Goal: Transaction & Acquisition: Purchase product/service

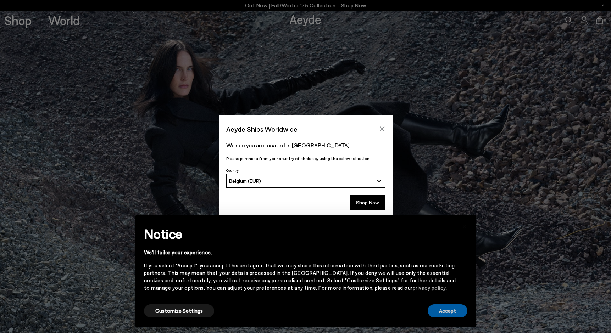
click at [443, 311] on button "Accept" at bounding box center [448, 311] width 40 height 13
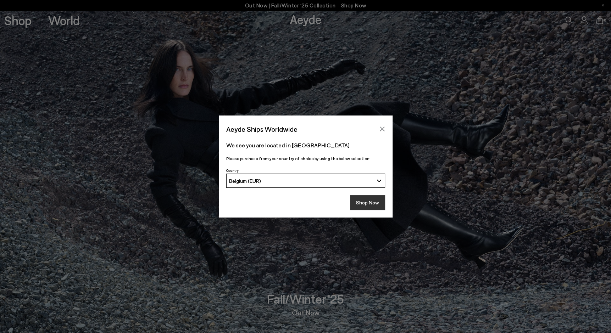
click at [365, 203] on button "Shop Now" at bounding box center [367, 202] width 35 height 15
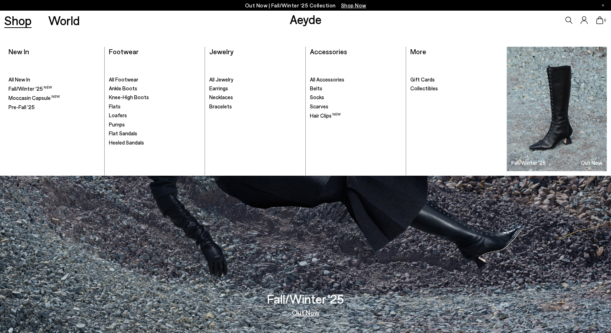
click at [16, 18] on link "Shop" at bounding box center [17, 20] width 27 height 12
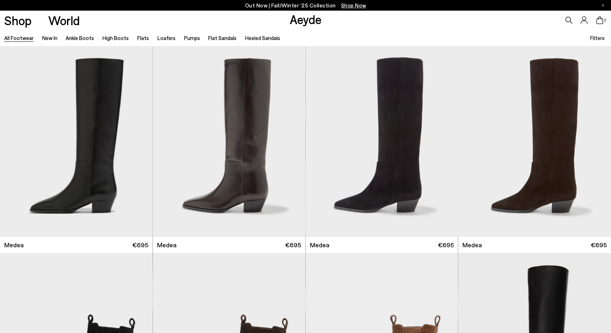
click at [567, 19] on icon at bounding box center [568, 20] width 7 height 7
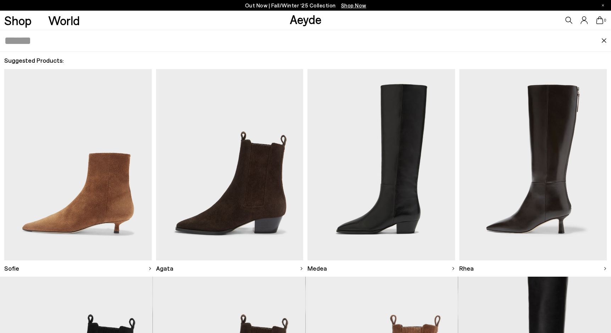
click at [568, 19] on icon at bounding box center [568, 20] width 7 height 7
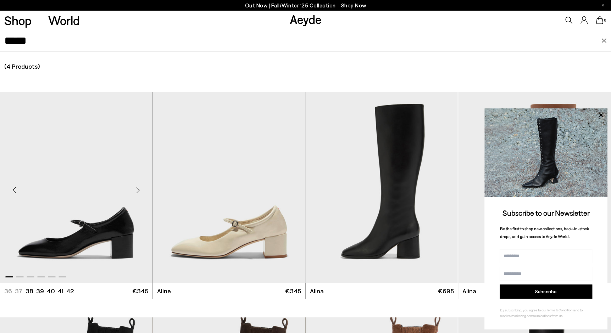
click at [109, 200] on img "1 / 6" at bounding box center [76, 188] width 153 height 192
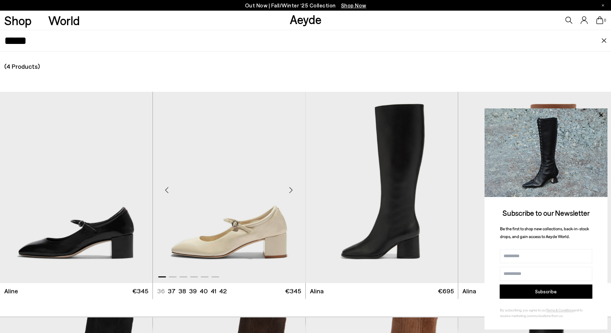
scroll to position [14, 0]
click at [106, 200] on img "1 / 6" at bounding box center [76, 188] width 153 height 192
drag, startPoint x: 37, startPoint y: 46, endPoint x: -1, endPoint y: 42, distance: 38.6
click at [0, 42] on html "Free shipping to Belgium on all orders Your item is added to cart. View Cart × …" at bounding box center [305, 152] width 611 height 333
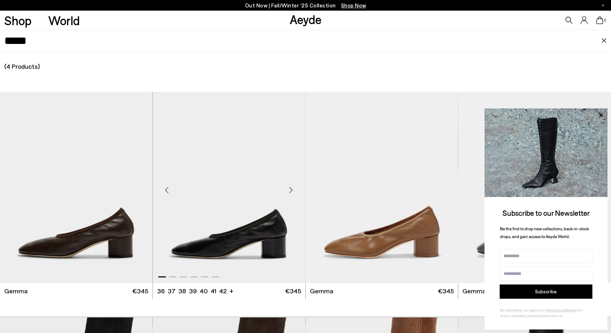
type input "*****"
click at [253, 233] on img "1 / 6" at bounding box center [229, 188] width 153 height 192
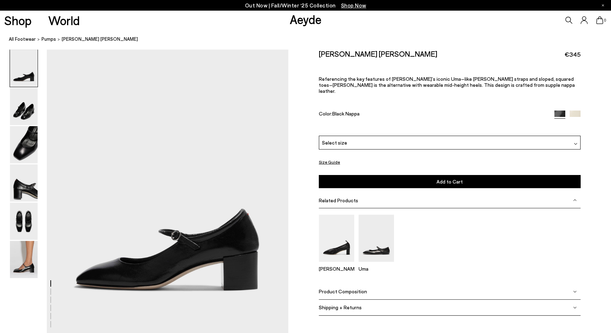
click at [572, 136] on div "Select size" at bounding box center [450, 143] width 262 height 14
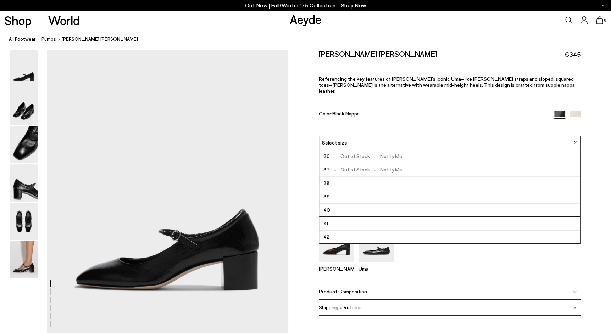
click at [572, 136] on div "Select size" at bounding box center [450, 143] width 262 height 14
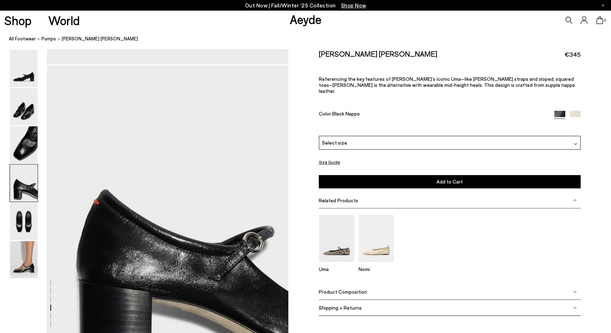
scroll to position [939, 0]
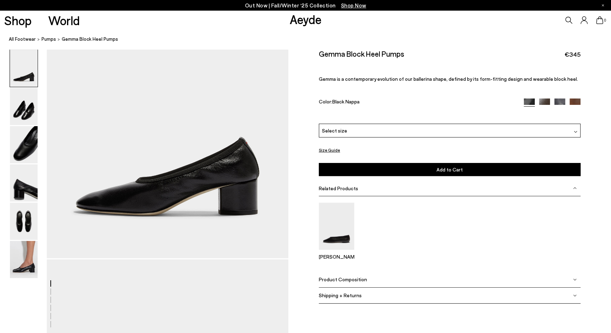
scroll to position [72, 0]
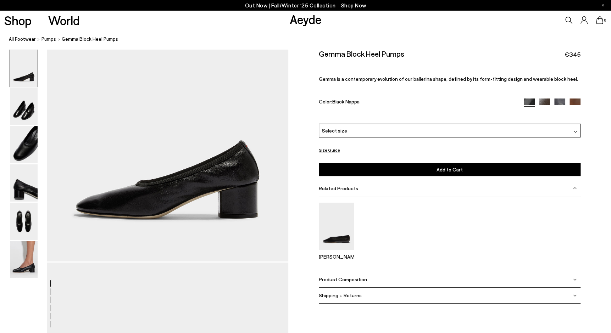
click at [574, 279] on img at bounding box center [575, 280] width 4 height 4
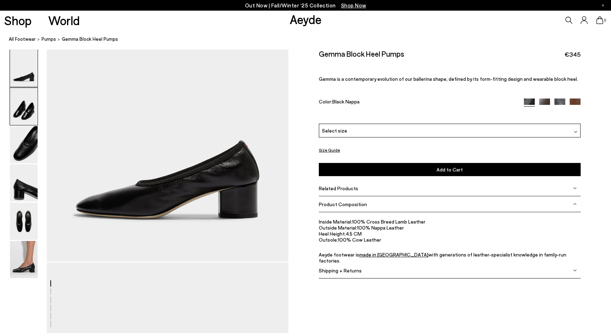
click at [16, 114] on img at bounding box center [24, 106] width 28 height 37
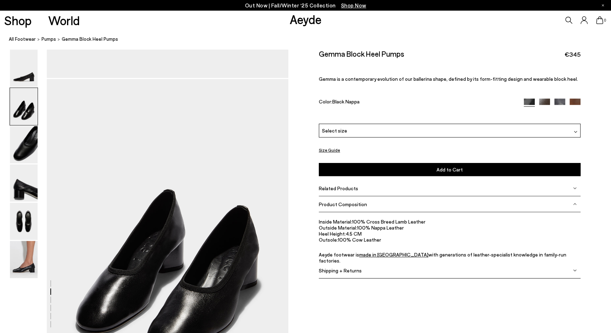
scroll to position [286, 0]
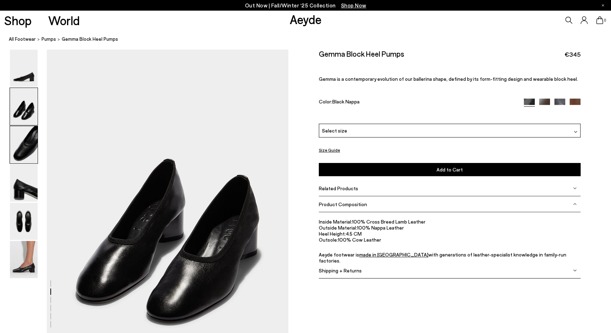
click at [24, 142] on img at bounding box center [24, 144] width 28 height 37
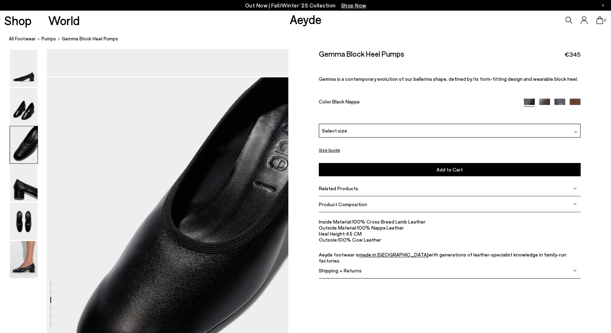
scroll to position [609, 0]
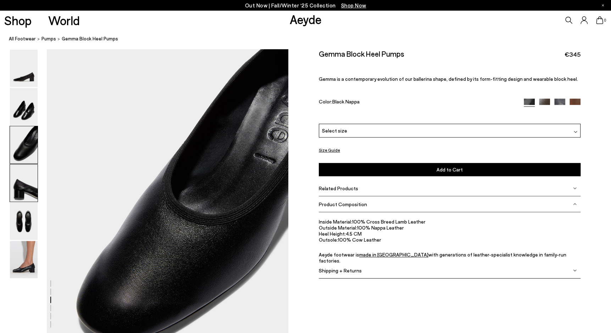
click at [29, 189] on img at bounding box center [24, 183] width 28 height 37
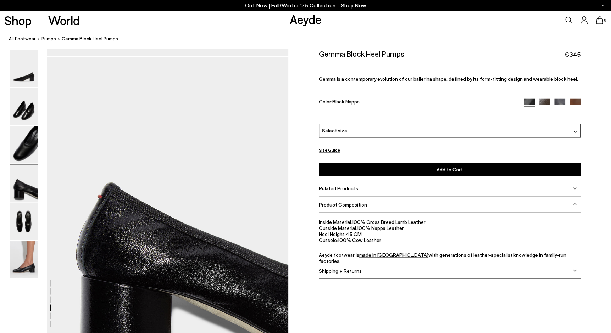
scroll to position [932, 0]
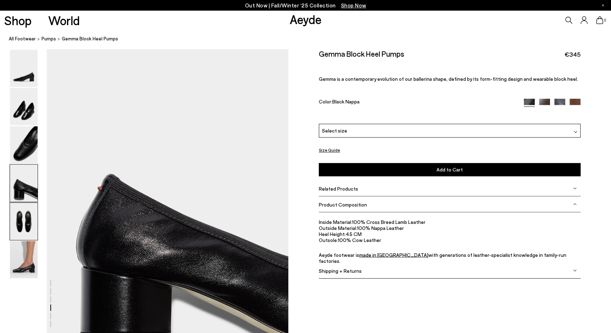
click at [28, 230] on img at bounding box center [24, 221] width 28 height 37
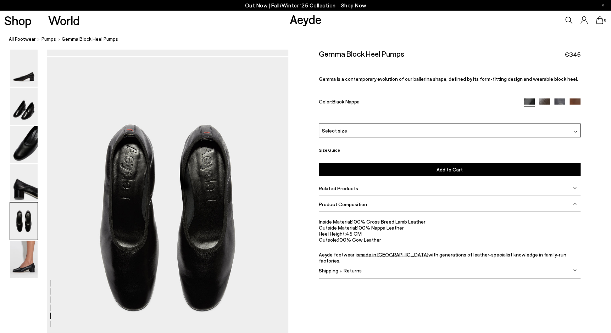
scroll to position [1255, 0]
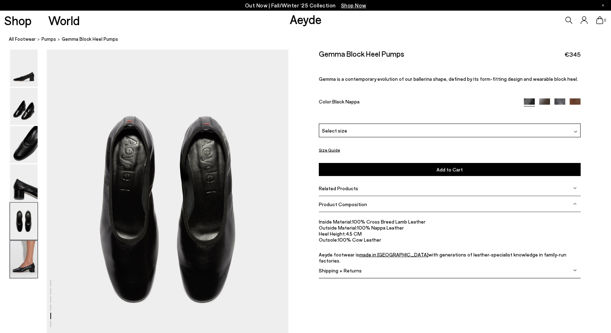
click at [30, 263] on img at bounding box center [24, 259] width 28 height 37
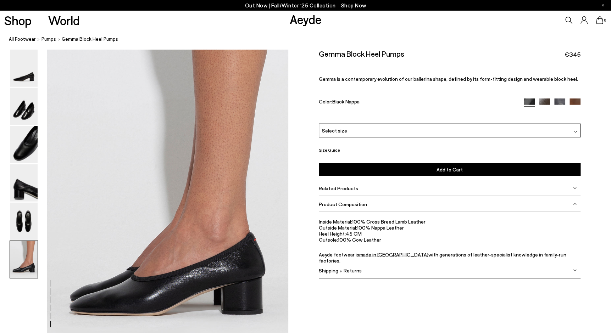
scroll to position [1627, 0]
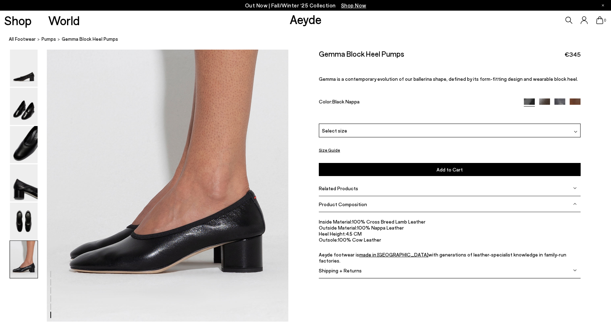
click at [573, 189] on img at bounding box center [575, 189] width 4 height 4
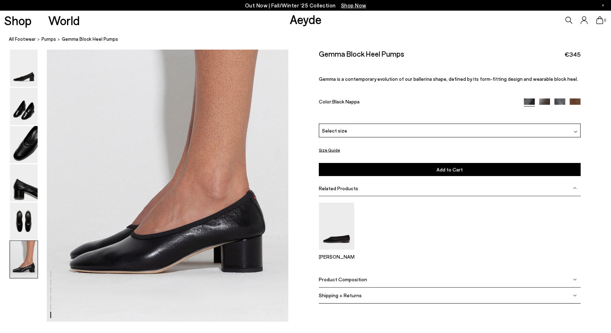
click at [573, 189] on img at bounding box center [575, 189] width 4 height 4
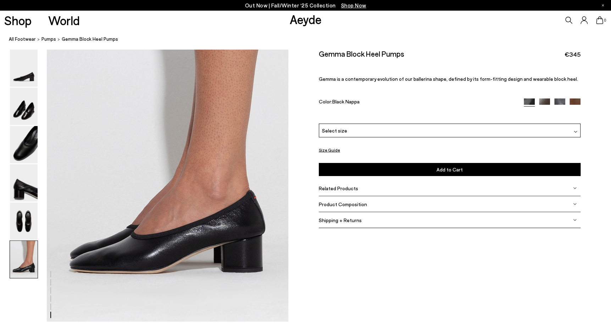
click at [330, 150] on button "Size Guide" at bounding box center [329, 150] width 21 height 9
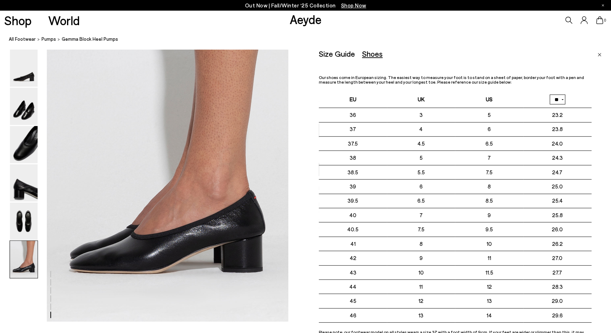
click at [600, 56] on img "Close" at bounding box center [600, 55] width 4 height 4
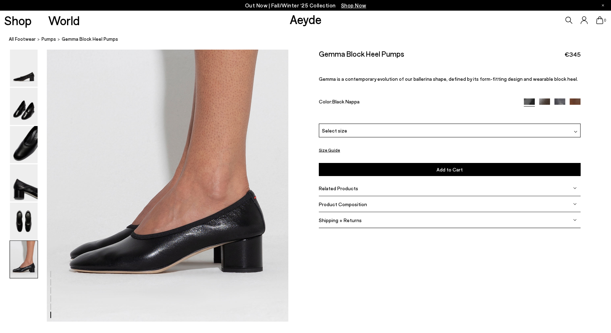
click at [546, 101] on img at bounding box center [544, 104] width 11 height 11
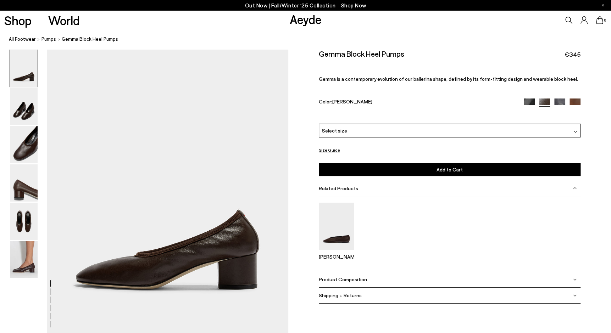
click at [569, 129] on div "Select size" at bounding box center [450, 131] width 262 height 14
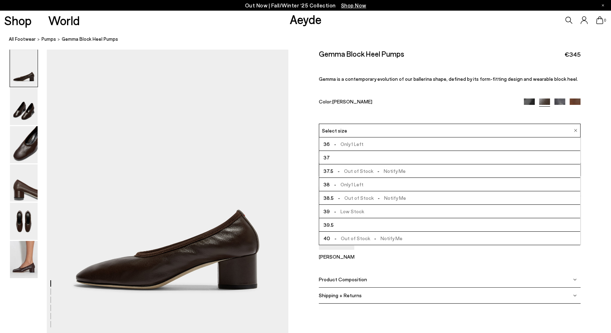
click at [569, 129] on div "Select size" at bounding box center [450, 131] width 262 height 14
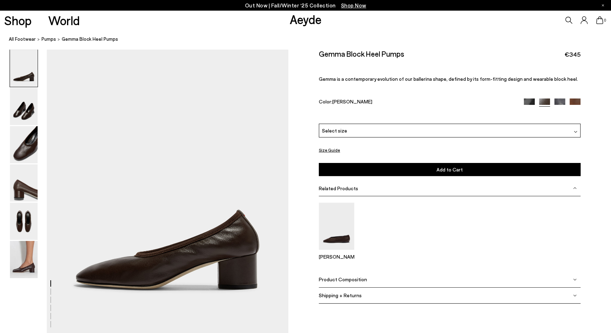
click at [558, 99] on img at bounding box center [559, 104] width 11 height 11
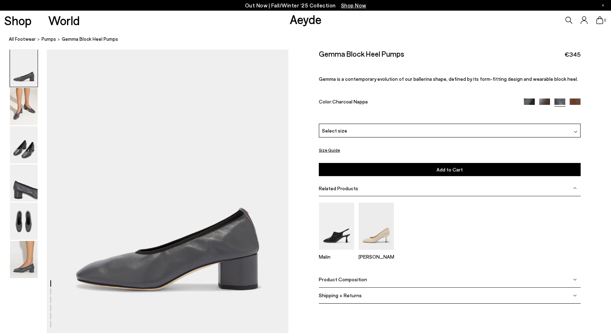
click at [576, 100] on img at bounding box center [575, 104] width 11 height 11
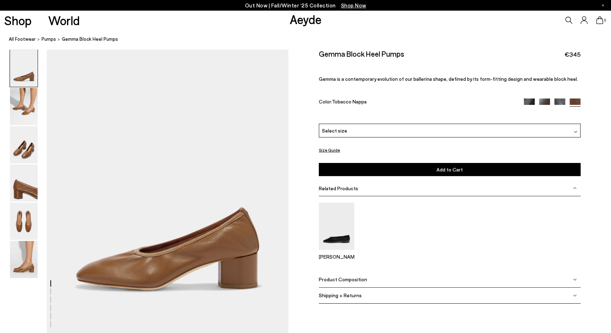
click at [558, 102] on img at bounding box center [559, 104] width 11 height 11
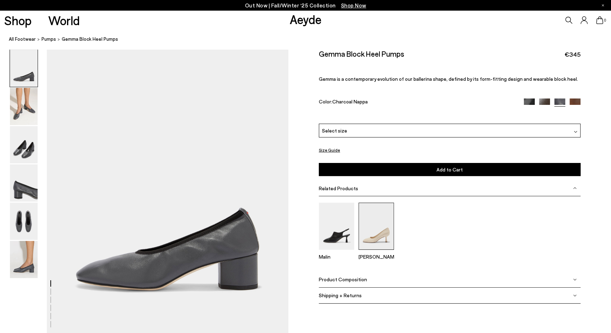
click at [372, 232] on img at bounding box center [376, 226] width 35 height 47
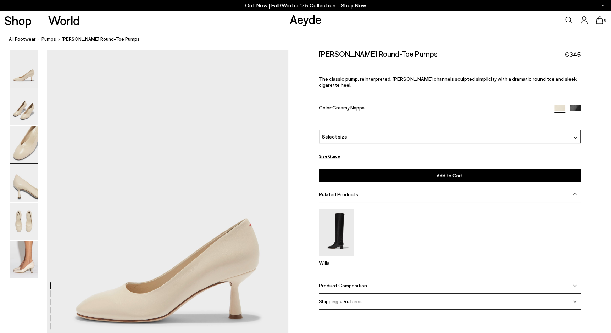
click at [22, 148] on img at bounding box center [24, 144] width 28 height 37
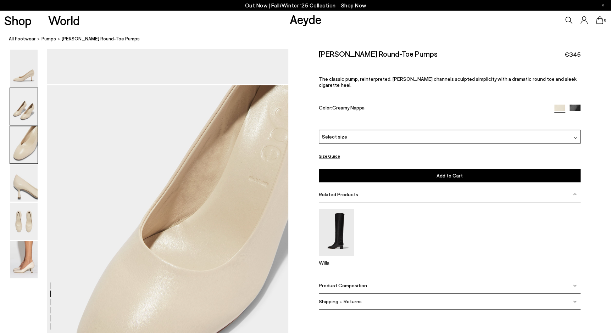
scroll to position [646, 0]
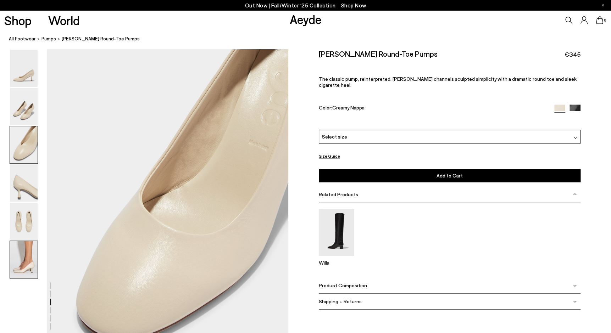
click at [32, 265] on img at bounding box center [24, 259] width 28 height 37
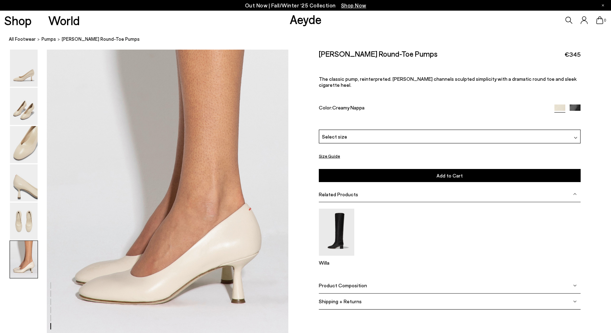
scroll to position [1664, 0]
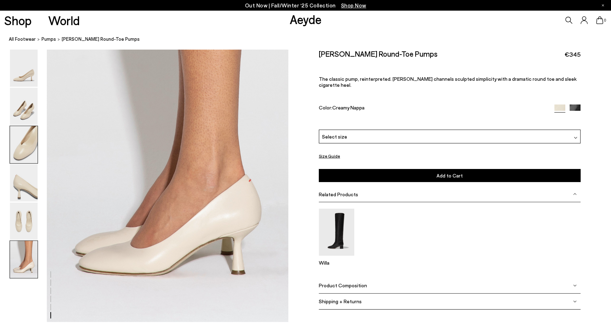
click at [23, 145] on img at bounding box center [24, 144] width 28 height 37
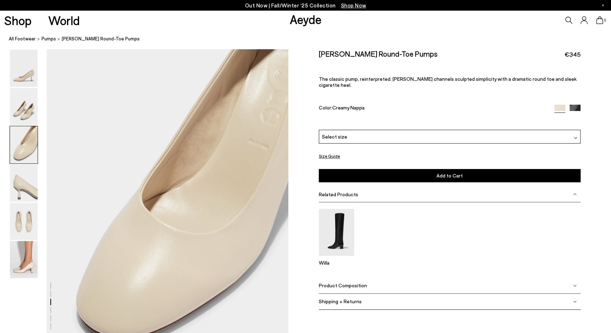
scroll to position [646, 0]
click at [575, 105] on img at bounding box center [575, 110] width 11 height 11
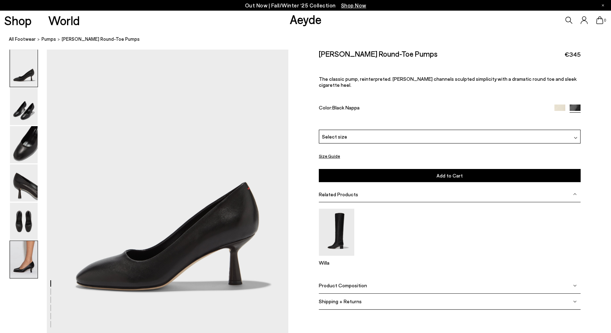
click at [26, 263] on img at bounding box center [24, 259] width 28 height 37
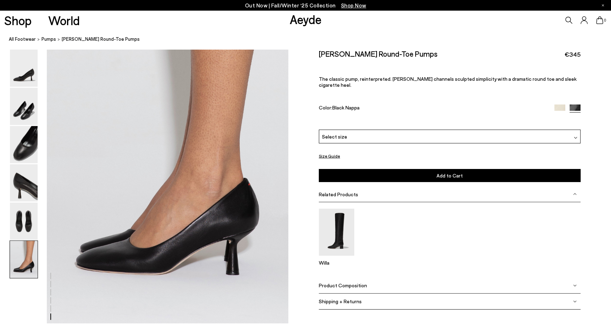
scroll to position [1627, 0]
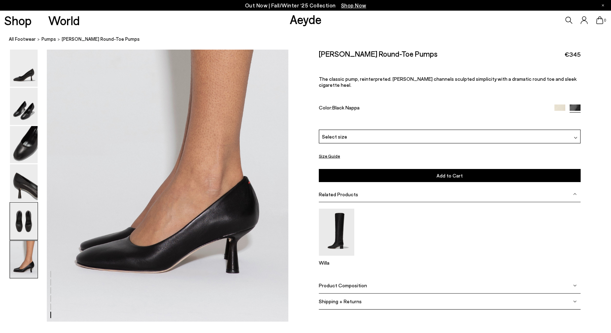
click at [20, 222] on img at bounding box center [24, 221] width 28 height 37
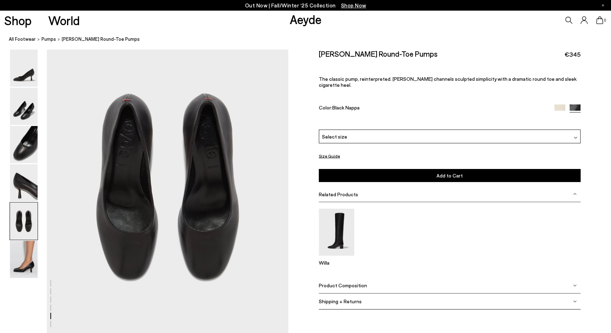
scroll to position [1255, 0]
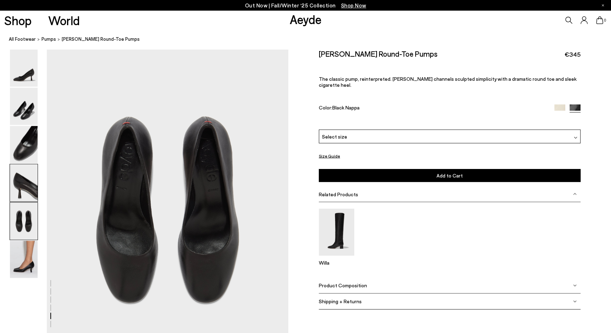
click at [21, 182] on img at bounding box center [24, 183] width 28 height 37
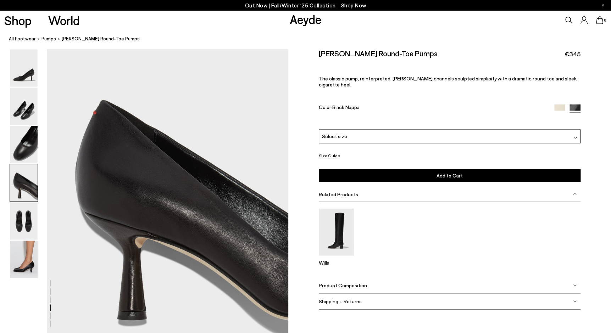
scroll to position [932, 0]
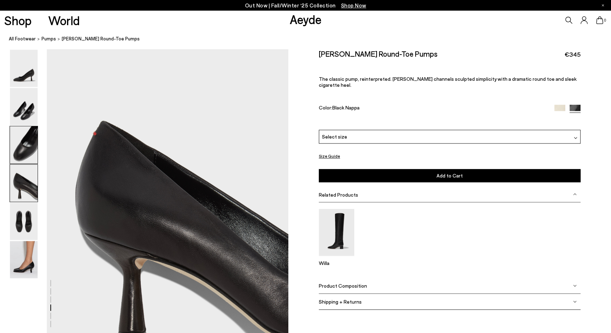
click at [27, 140] on img at bounding box center [24, 144] width 28 height 37
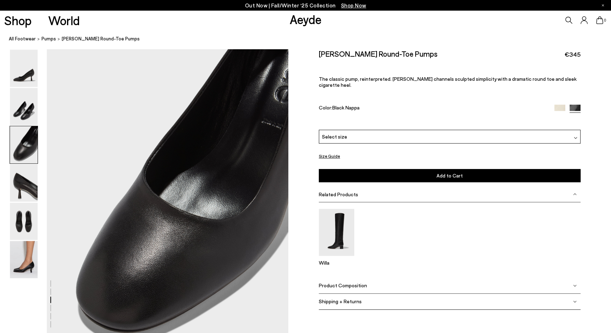
scroll to position [609, 0]
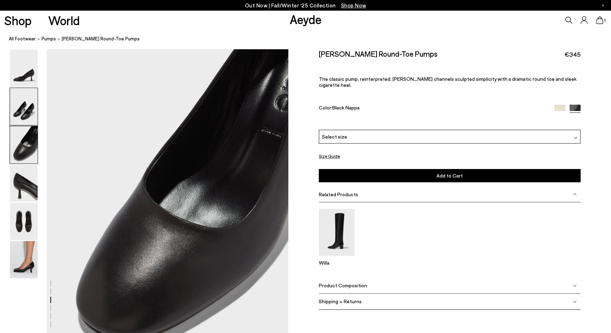
click at [20, 103] on img at bounding box center [24, 106] width 28 height 37
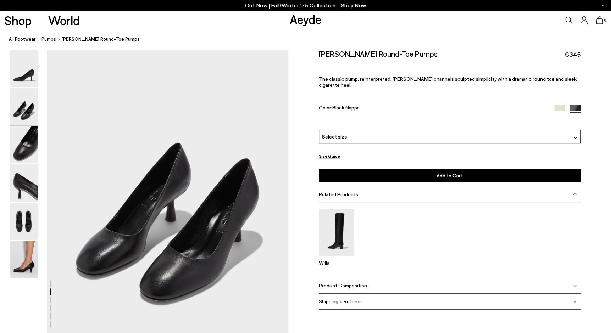
scroll to position [286, 0]
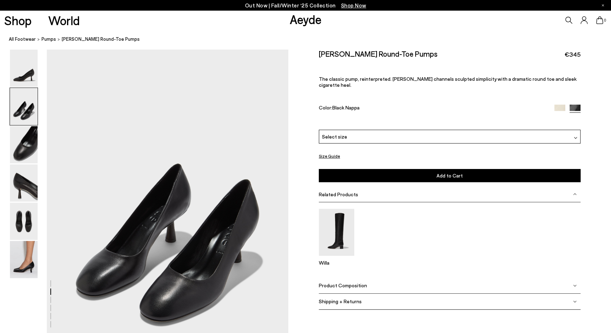
click at [572, 130] on div "Select size" at bounding box center [450, 137] width 262 height 14
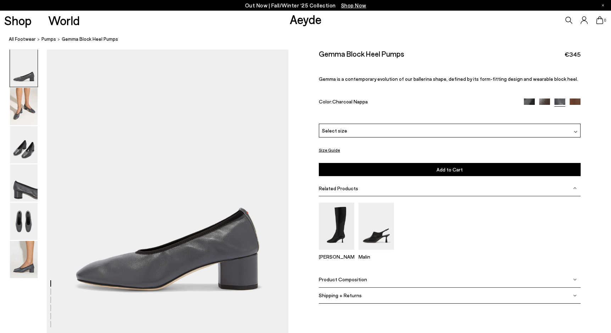
click at [528, 99] on img at bounding box center [529, 104] width 11 height 11
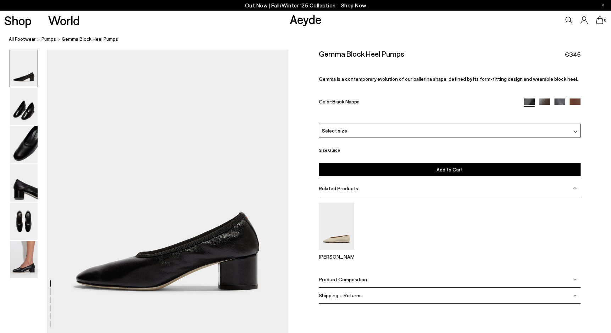
click at [574, 131] on img at bounding box center [576, 132] width 4 height 4
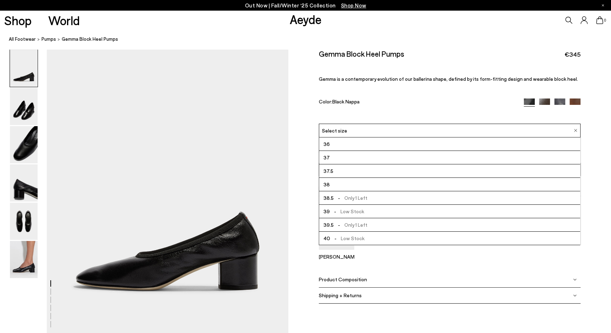
click at [483, 158] on li "37" at bounding box center [449, 157] width 261 height 13
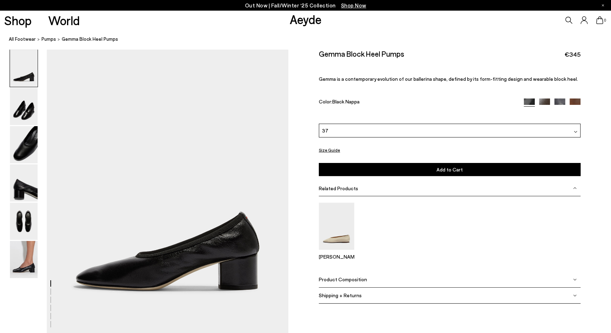
click at [439, 170] on span "Add to Cart" at bounding box center [450, 170] width 26 height 6
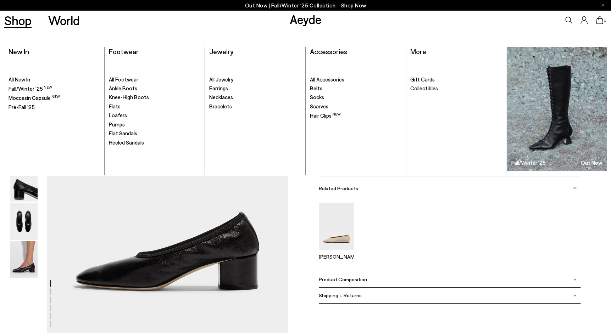
click at [15, 79] on span "All New In" at bounding box center [20, 79] width 22 height 6
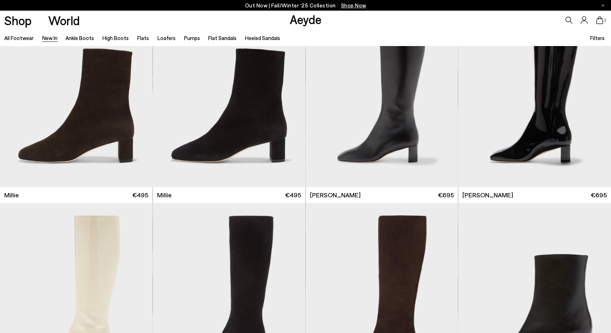
scroll to position [2135, 0]
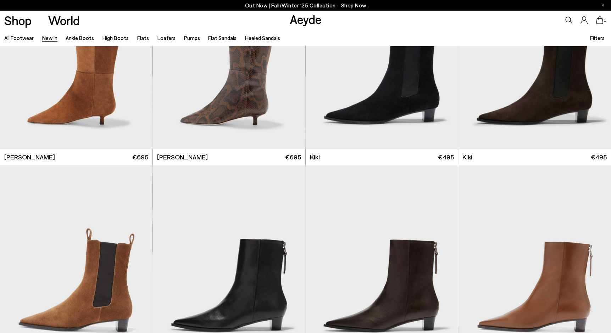
scroll to position [3965, 0]
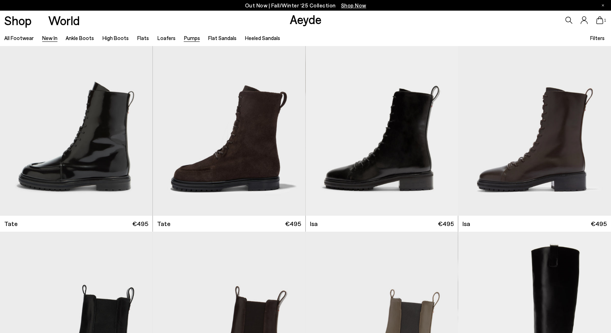
click at [185, 37] on link "Pumps" at bounding box center [192, 38] width 16 height 6
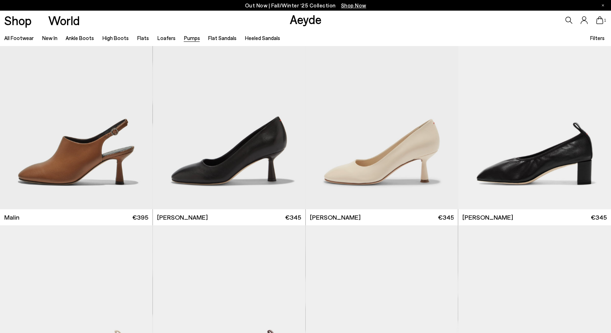
scroll to position [1475, 0]
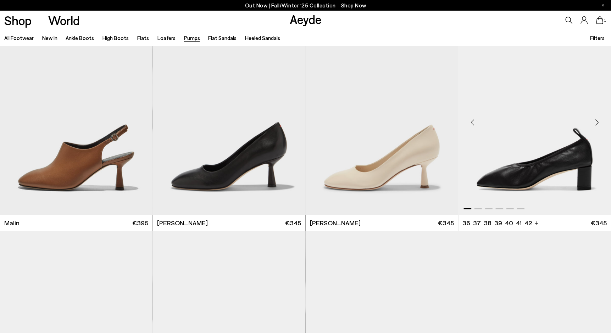
click at [530, 177] on img "1 / 6" at bounding box center [534, 120] width 153 height 192
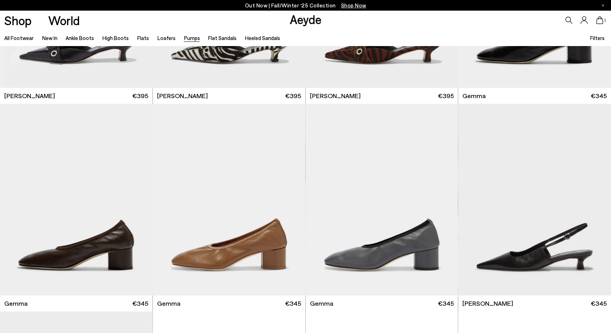
scroll to position [2229, 0]
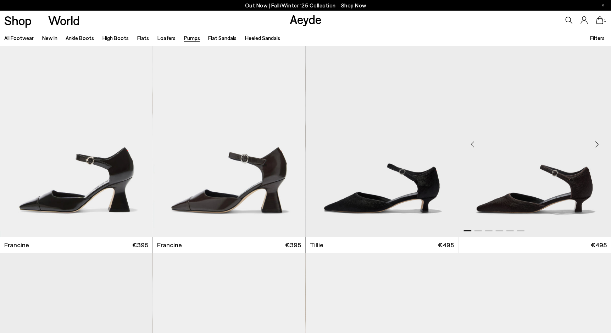
drag, startPoint x: 599, startPoint y: 22, endPoint x: 509, endPoint y: 117, distance: 131.0
click at [599, 22] on icon at bounding box center [599, 20] width 7 height 8
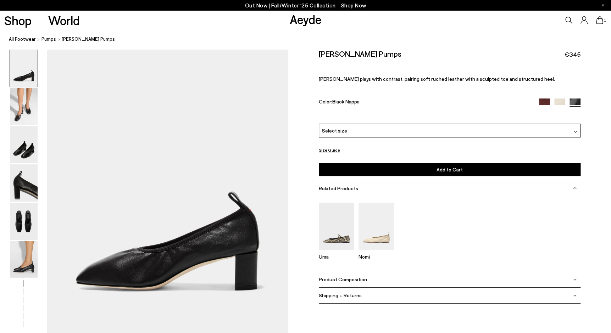
click at [331, 149] on button "Size Guide" at bounding box center [329, 150] width 21 height 9
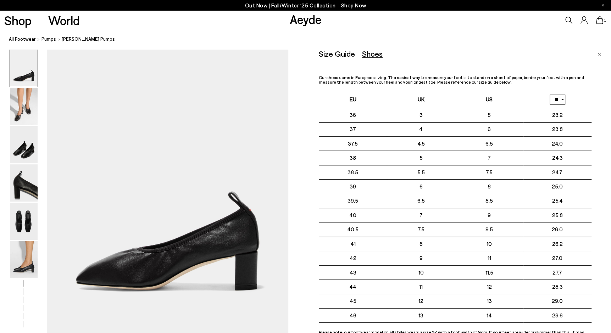
click at [600, 54] on img "Close" at bounding box center [600, 55] width 4 height 4
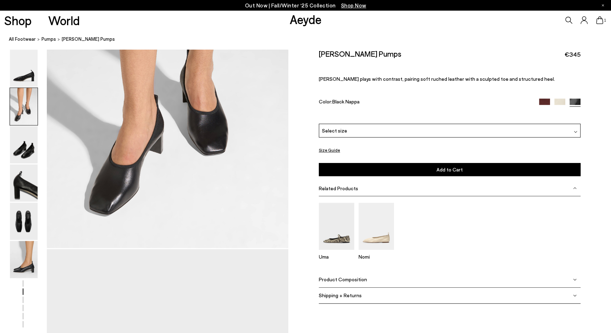
scroll to position [414, 0]
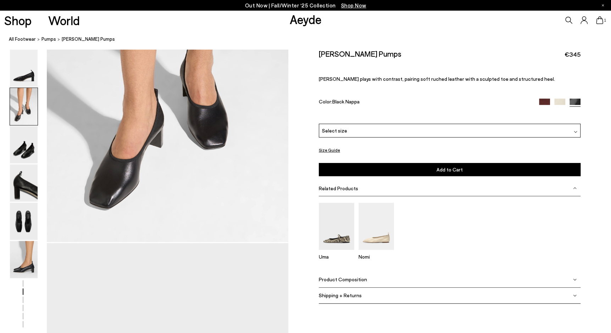
click at [576, 132] on img at bounding box center [576, 132] width 4 height 4
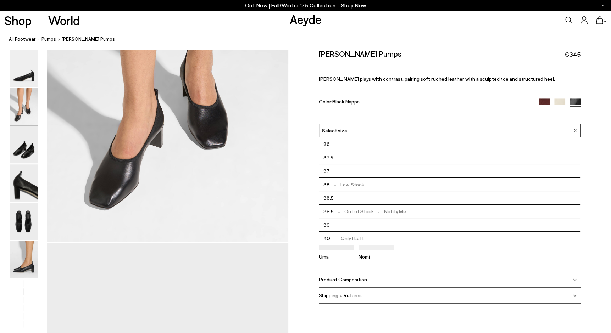
click at [576, 132] on div "Select size" at bounding box center [450, 131] width 262 height 14
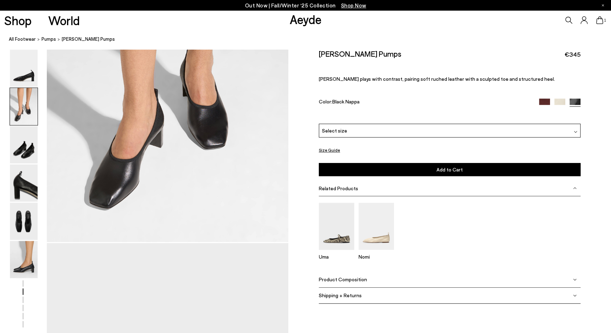
click at [576, 132] on img at bounding box center [576, 132] width 4 height 4
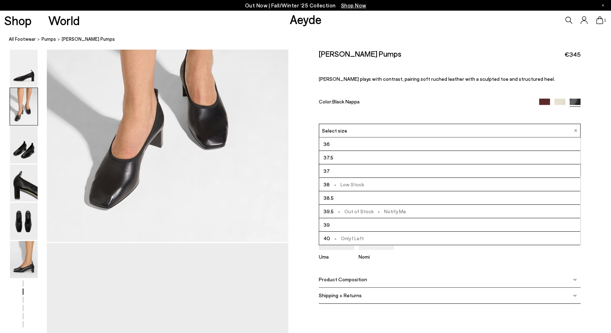
click at [576, 132] on div "Select size" at bounding box center [450, 131] width 262 height 14
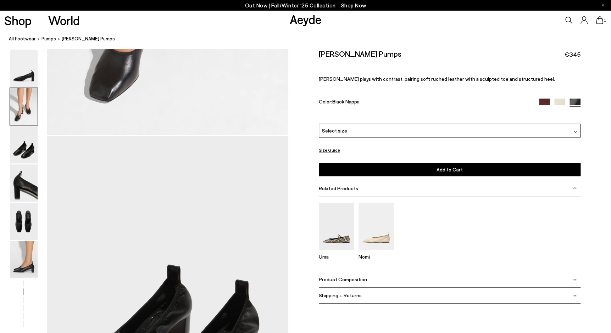
scroll to position [525, 0]
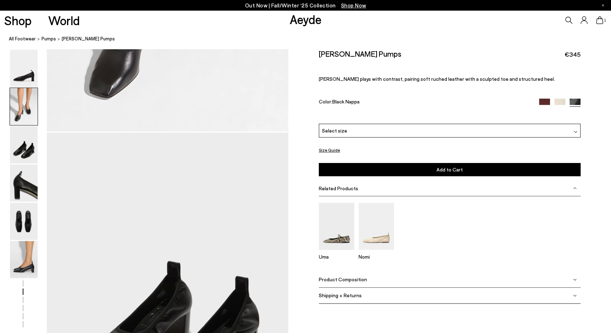
click at [575, 278] on img at bounding box center [575, 280] width 4 height 4
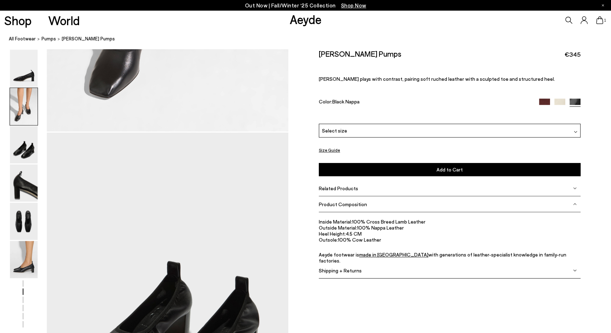
click at [22, 106] on img at bounding box center [24, 106] width 28 height 37
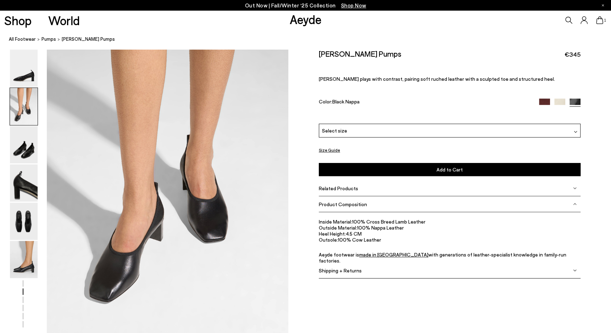
scroll to position [286, 0]
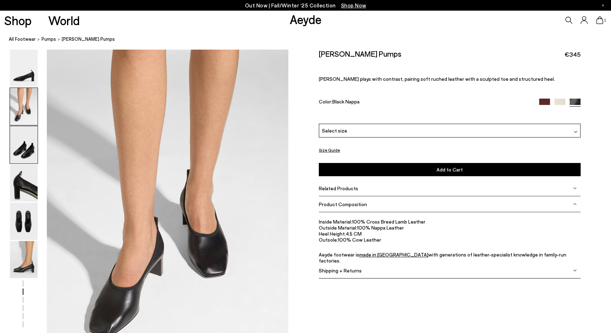
click at [22, 157] on img at bounding box center [24, 144] width 28 height 37
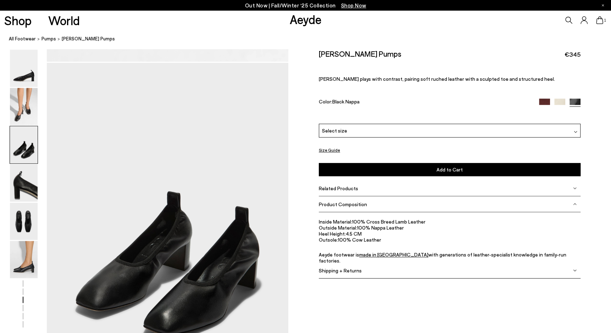
scroll to position [609, 0]
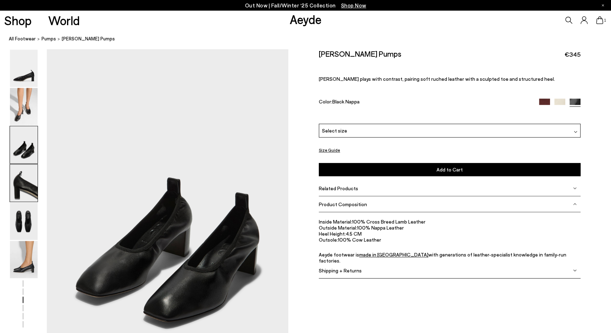
click at [24, 188] on img at bounding box center [24, 183] width 28 height 37
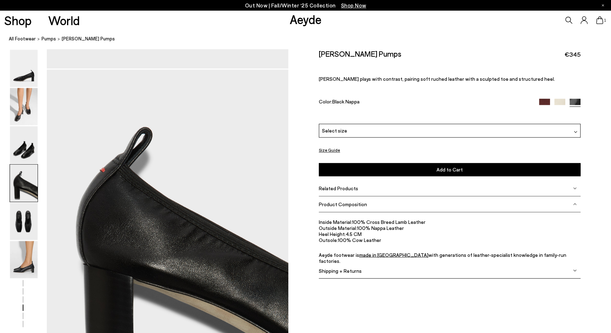
scroll to position [932, 0]
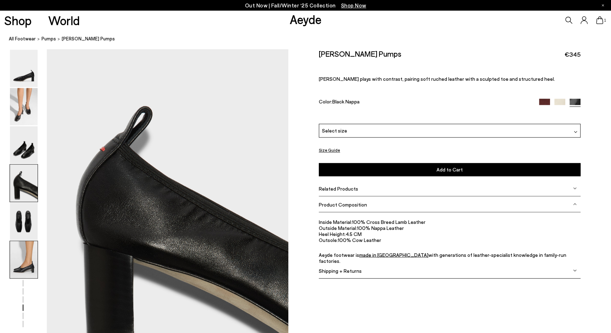
click at [26, 258] on img at bounding box center [24, 259] width 28 height 37
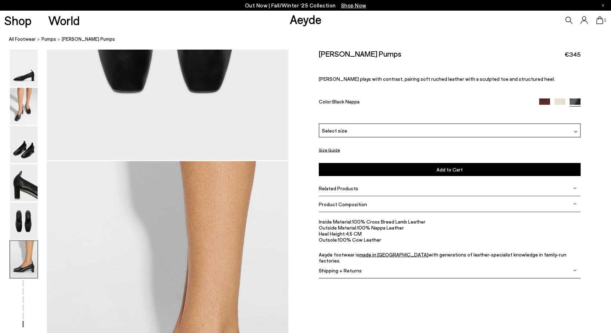
scroll to position [1627, 0]
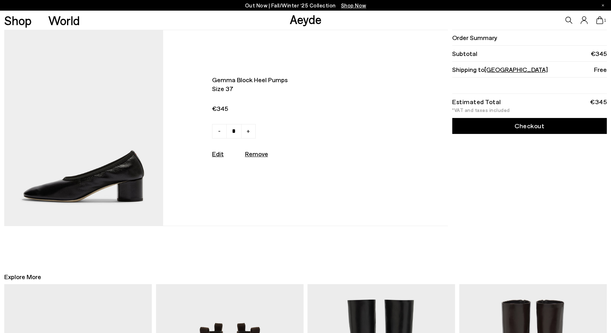
click at [540, 126] on link "Checkout" at bounding box center [529, 126] width 155 height 16
